Goal: Task Accomplishment & Management: Manage account settings

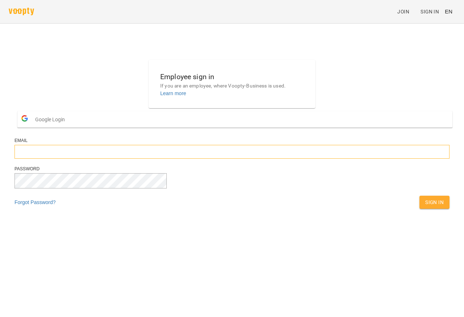
click at [207, 159] on input "email" at bounding box center [232, 152] width 435 height 14
type input "*"
click at [237, 159] on input "*********" at bounding box center [232, 152] width 435 height 14
paste input "**********"
click at [216, 159] on input "**********" at bounding box center [232, 152] width 435 height 14
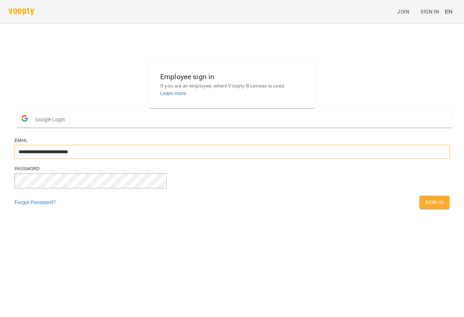
type input "**********"
click at [426, 206] on span "Sign In" at bounding box center [435, 202] width 19 height 9
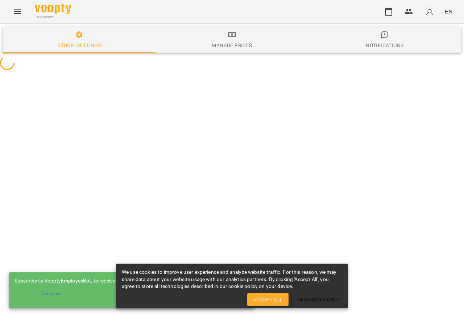
select select "**"
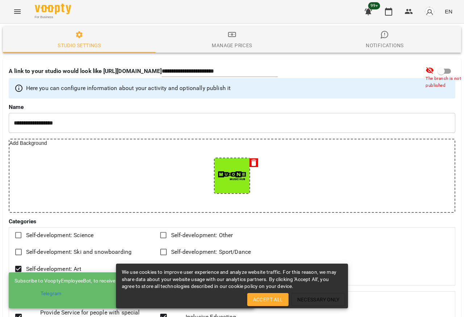
click at [269, 302] on span "Accept All" at bounding box center [268, 299] width 30 height 9
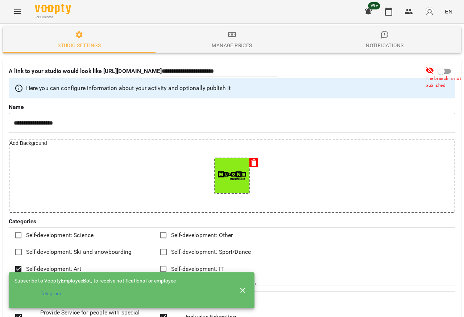
click at [15, 8] on icon "Menu" at bounding box center [17, 11] width 9 height 9
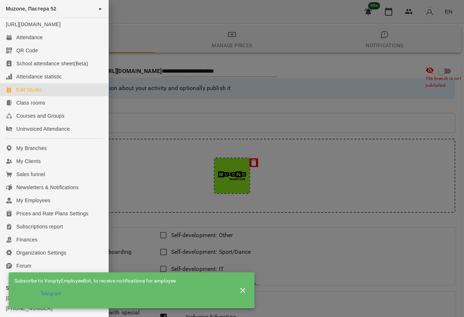
click at [181, 16] on div at bounding box center [232, 158] width 464 height 317
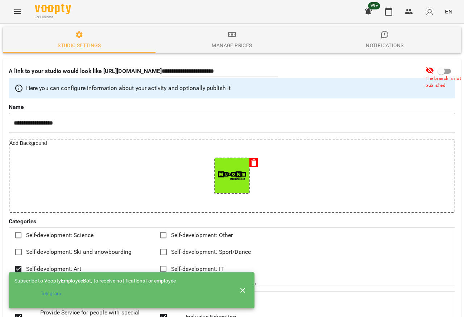
click at [450, 10] on span "EN" at bounding box center [449, 12] width 8 height 8
click at [435, 41] on div "Українська" at bounding box center [435, 40] width 37 height 13
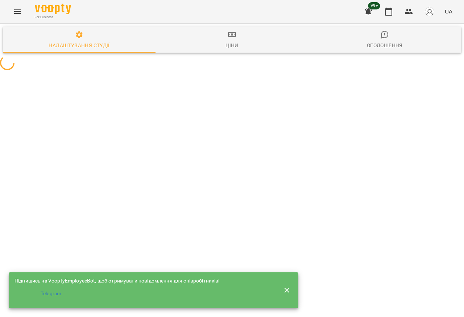
select select "**"
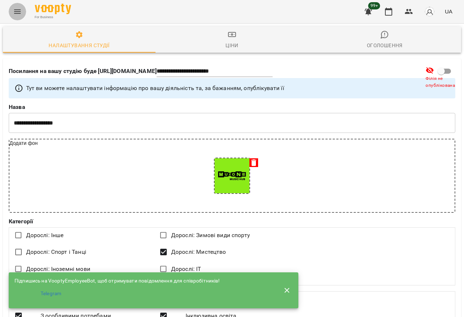
click at [20, 12] on icon "Menu" at bounding box center [17, 11] width 9 height 9
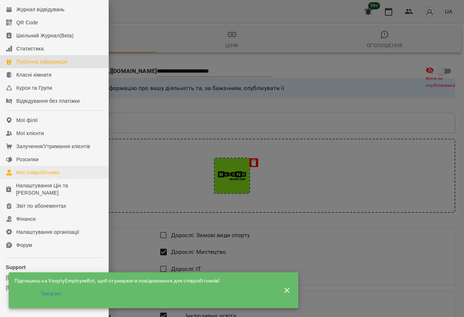
scroll to position [44, 0]
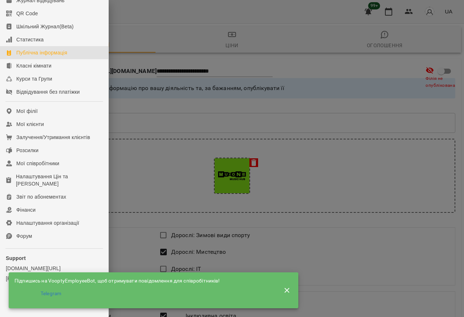
click at [287, 288] on icon "button" at bounding box center [287, 289] width 5 height 5
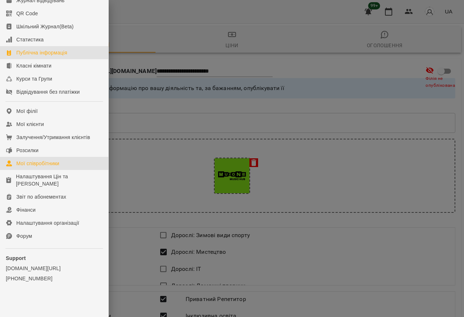
click at [45, 164] on div "Мої співробітники" at bounding box center [37, 163] width 43 height 7
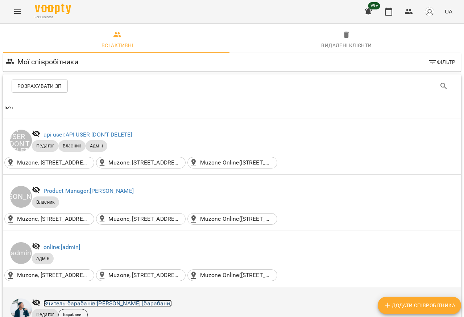
click at [55, 303] on link "Вчитель барабанів: Євген [барабани]" at bounding box center [108, 303] width 128 height 7
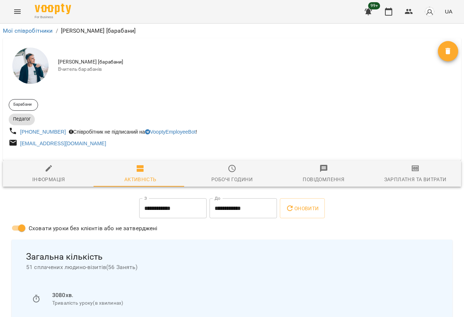
click at [35, 180] on div "Інформація" at bounding box center [48, 179] width 33 height 9
select select "**"
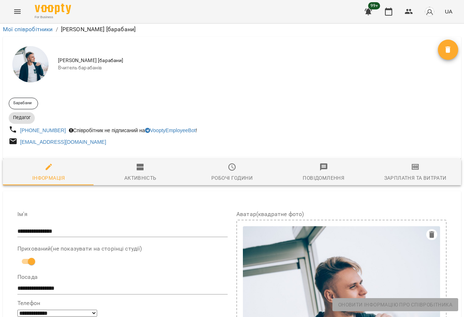
scroll to position [261, 0]
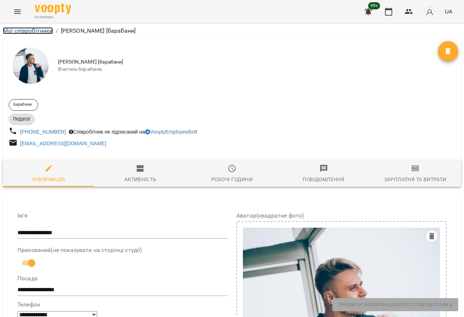
click at [32, 30] on link "Мої співробітники" at bounding box center [28, 30] width 50 height 7
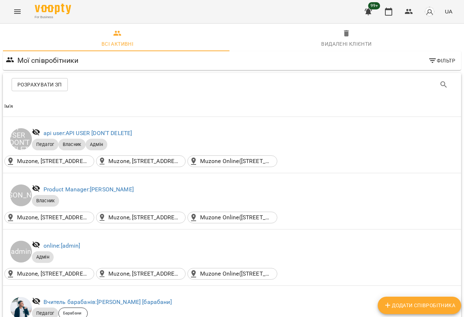
scroll to position [261, 0]
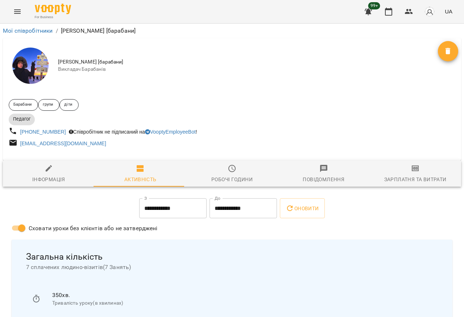
click at [37, 179] on div "Інформація" at bounding box center [48, 179] width 33 height 9
select select "**"
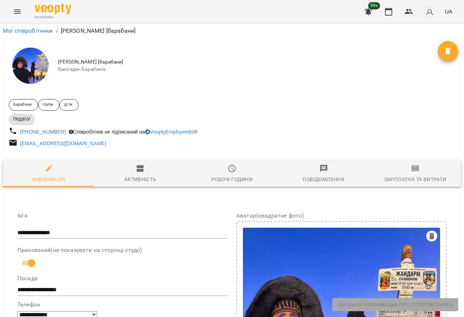
click at [222, 175] on span "Робочі години" at bounding box center [232, 174] width 83 height 20
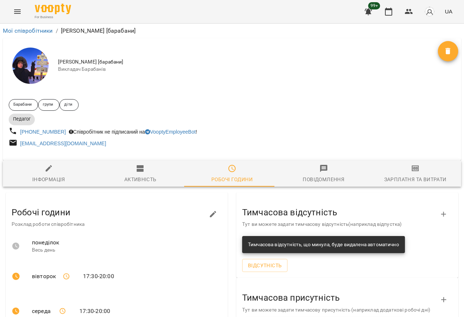
click at [401, 181] on div "Зарплатня та Витрати" at bounding box center [416, 179] width 62 height 9
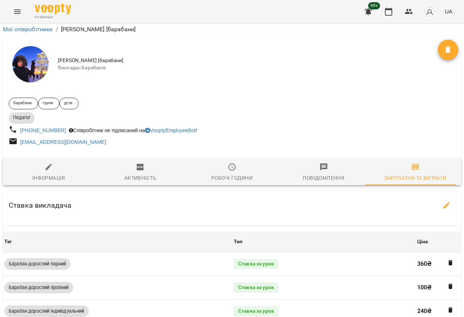
scroll to position [348, 0]
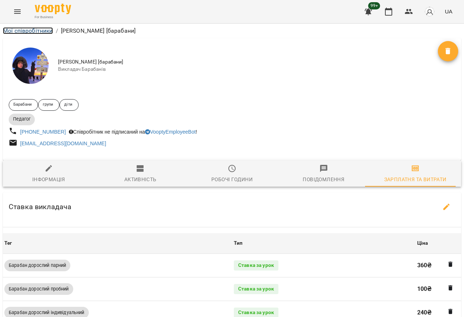
click at [26, 29] on link "Мої співробітники" at bounding box center [28, 30] width 50 height 7
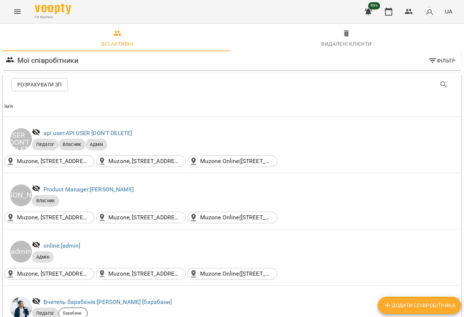
scroll to position [174, 0]
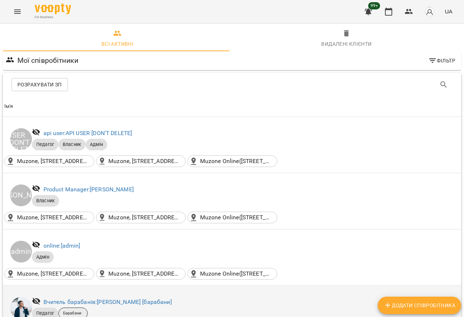
click at [78, 307] on div "Барабани" at bounding box center [72, 313] width 29 height 12
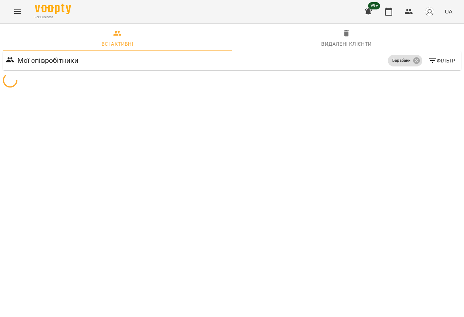
scroll to position [0, 0]
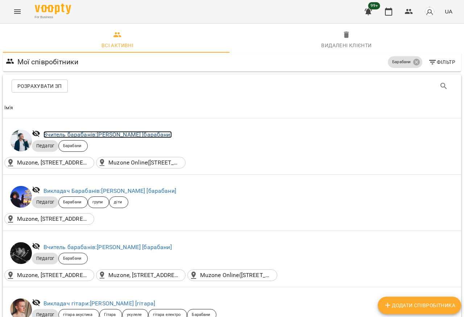
click at [88, 135] on link "Вчитель барабанів: Євген [барабани]" at bounding box center [108, 134] width 128 height 7
click at [88, 135] on div "Всі активні Видалені клієнти Мої співробітники Барабани Фільтр Додати співробіт…" at bounding box center [232, 263] width 464 height 478
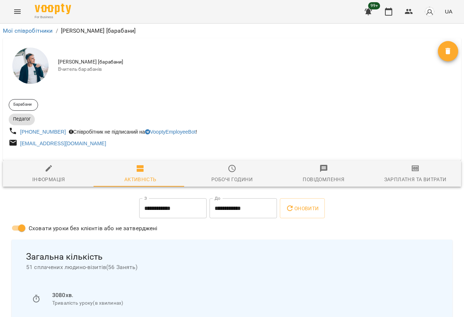
click at [223, 172] on span "Робочі години" at bounding box center [232, 174] width 83 height 20
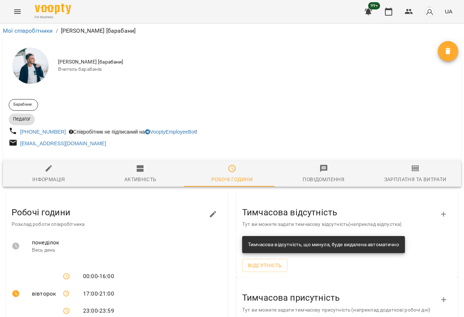
click at [400, 179] on div "Зарплатня та Витрати" at bounding box center [416, 179] width 62 height 9
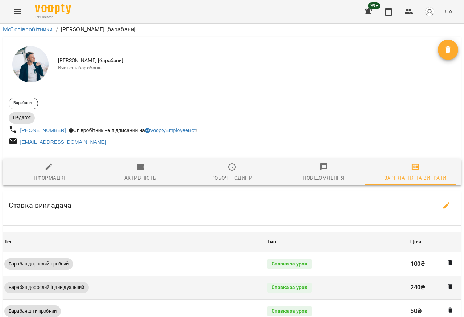
scroll to position [44, 0]
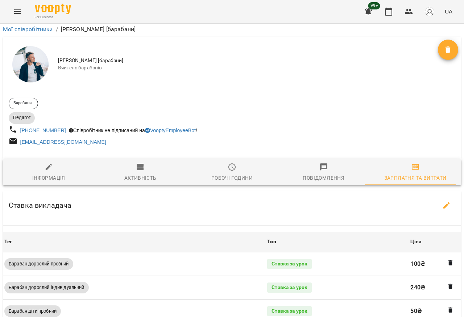
click at [39, 163] on span "Інформація" at bounding box center [48, 173] width 83 height 20
select select "**"
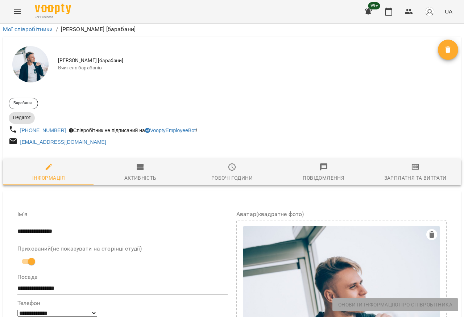
scroll to position [174, 0]
click at [15, 12] on icon "Menu" at bounding box center [17, 11] width 9 height 9
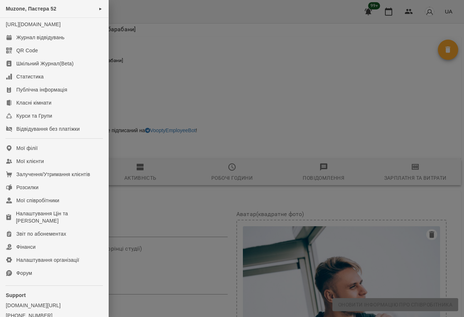
click at [422, 11] on div at bounding box center [232, 158] width 464 height 317
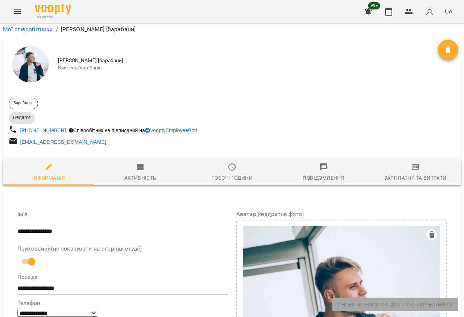
click at [7, 12] on div "For Business 99+ UA" at bounding box center [232, 11] width 464 height 23
click at [15, 12] on icon "Menu" at bounding box center [17, 11] width 9 height 9
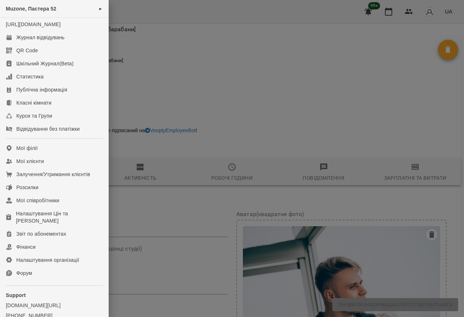
click at [212, 22] on div at bounding box center [232, 158] width 464 height 317
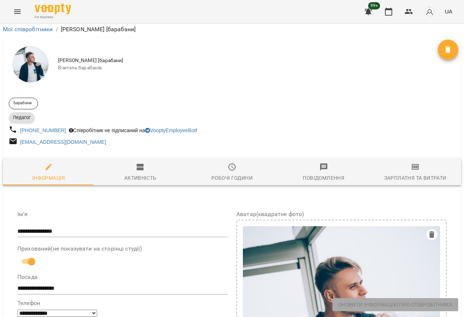
click at [422, 10] on button "button" at bounding box center [430, 11] width 19 height 19
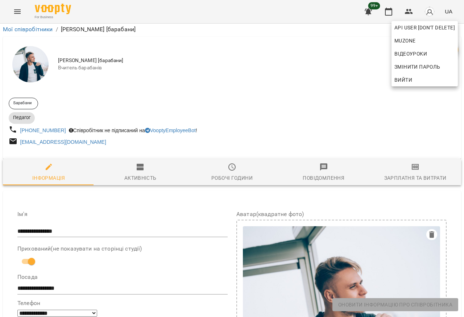
click at [410, 81] on span "Вийти" at bounding box center [404, 79] width 18 height 9
